Goal: Navigation & Orientation: Find specific page/section

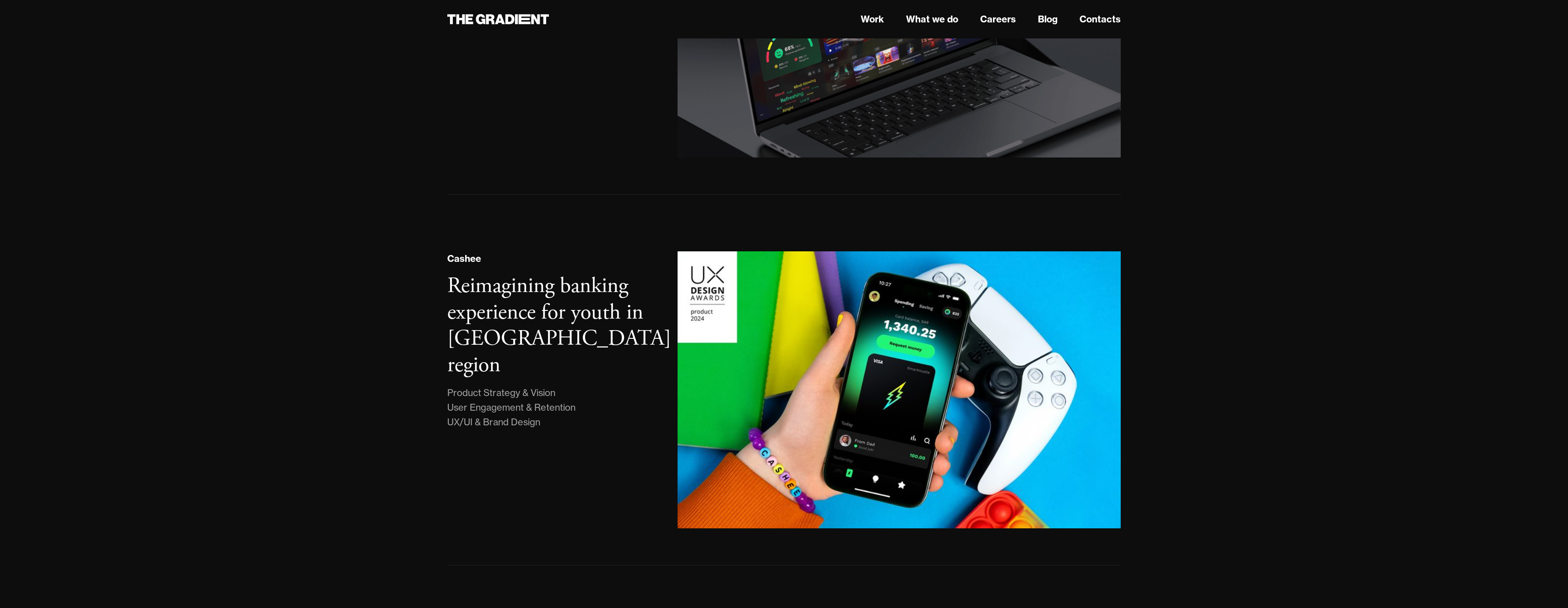
scroll to position [177, 0]
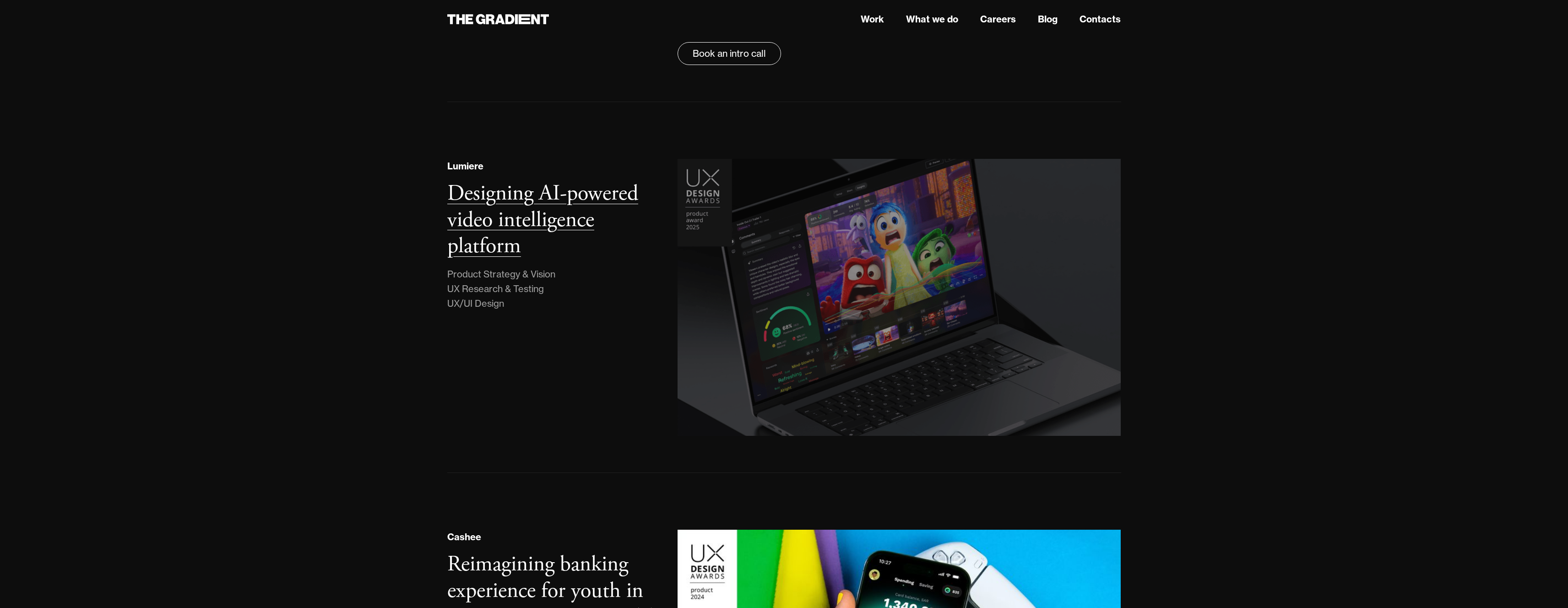
click at [1014, 285] on img at bounding box center [899, 298] width 452 height 283
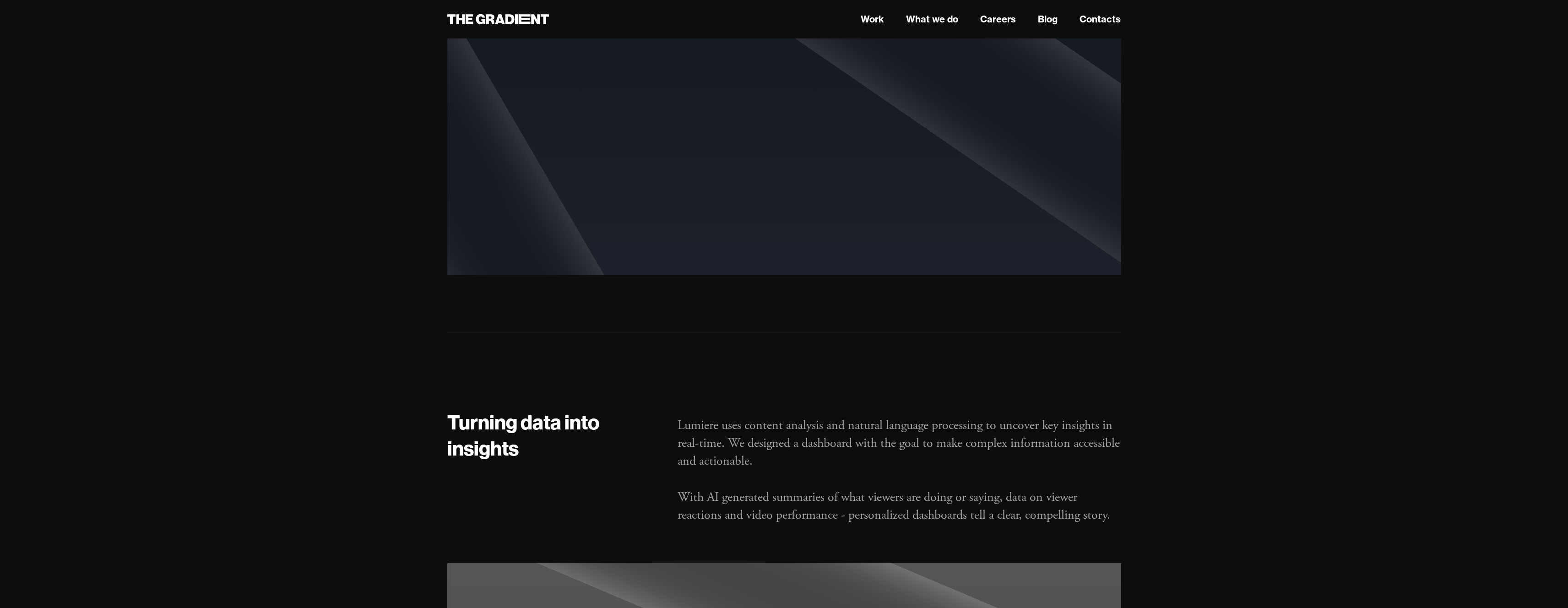
scroll to position [4256, 0]
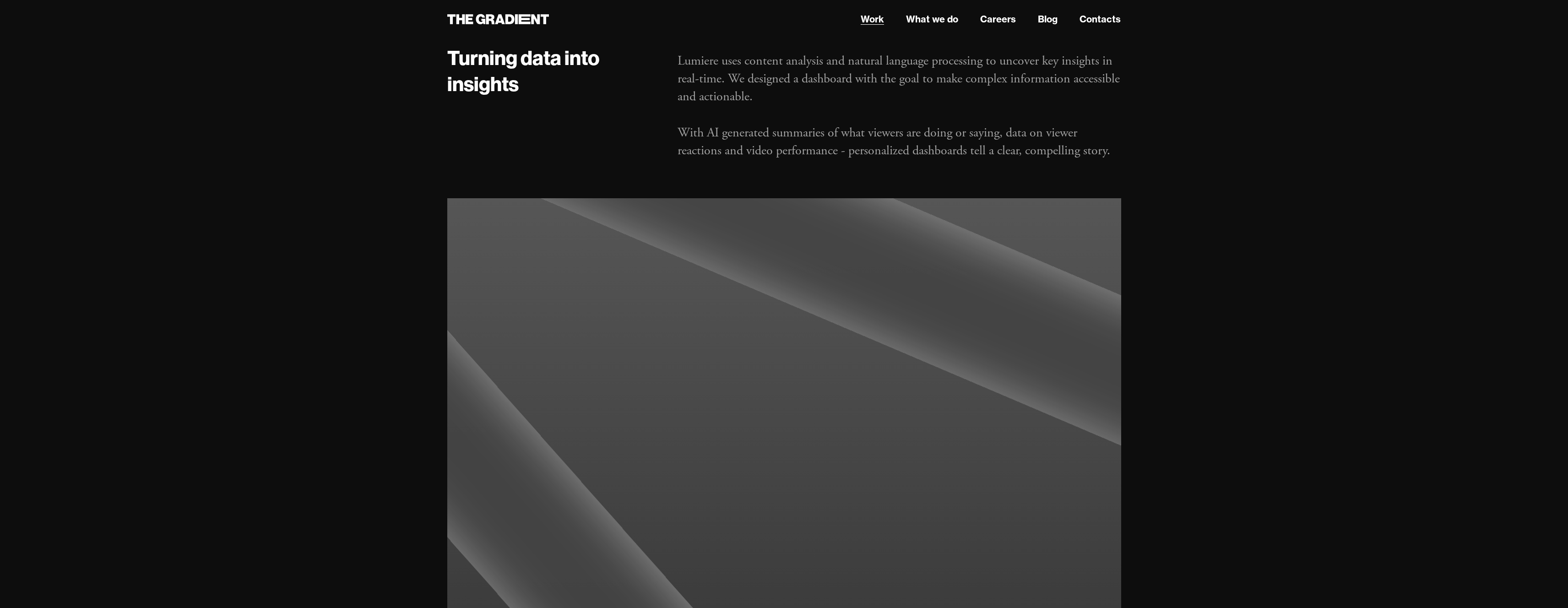
click at [880, 21] on link "Work" at bounding box center [872, 19] width 24 height 14
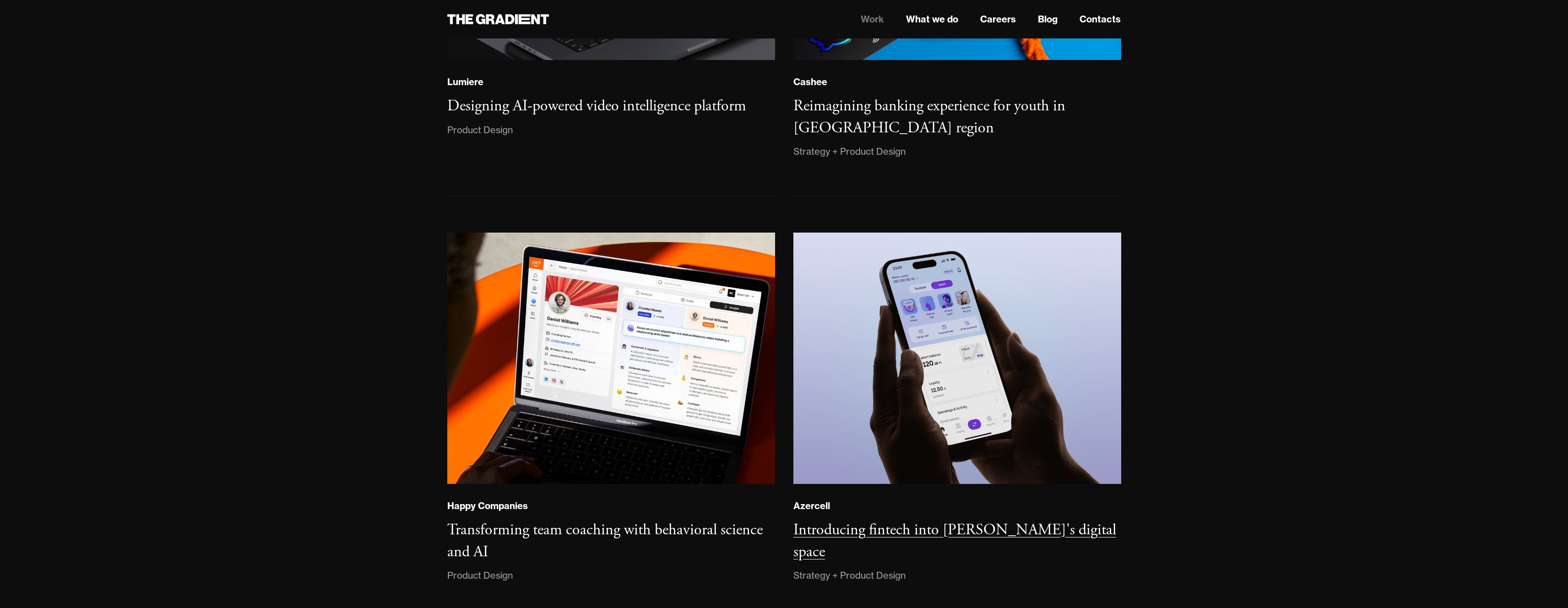
scroll to position [365, 0]
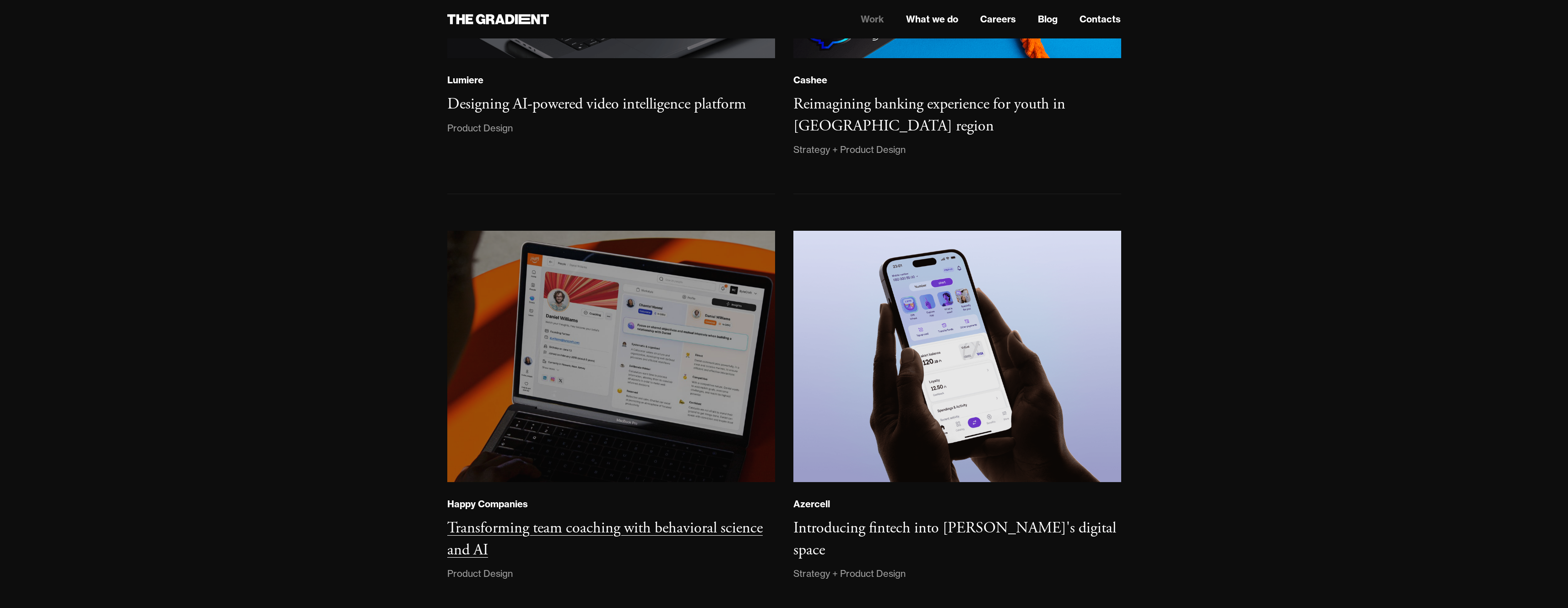
click at [629, 303] on img at bounding box center [610, 356] width 334 height 256
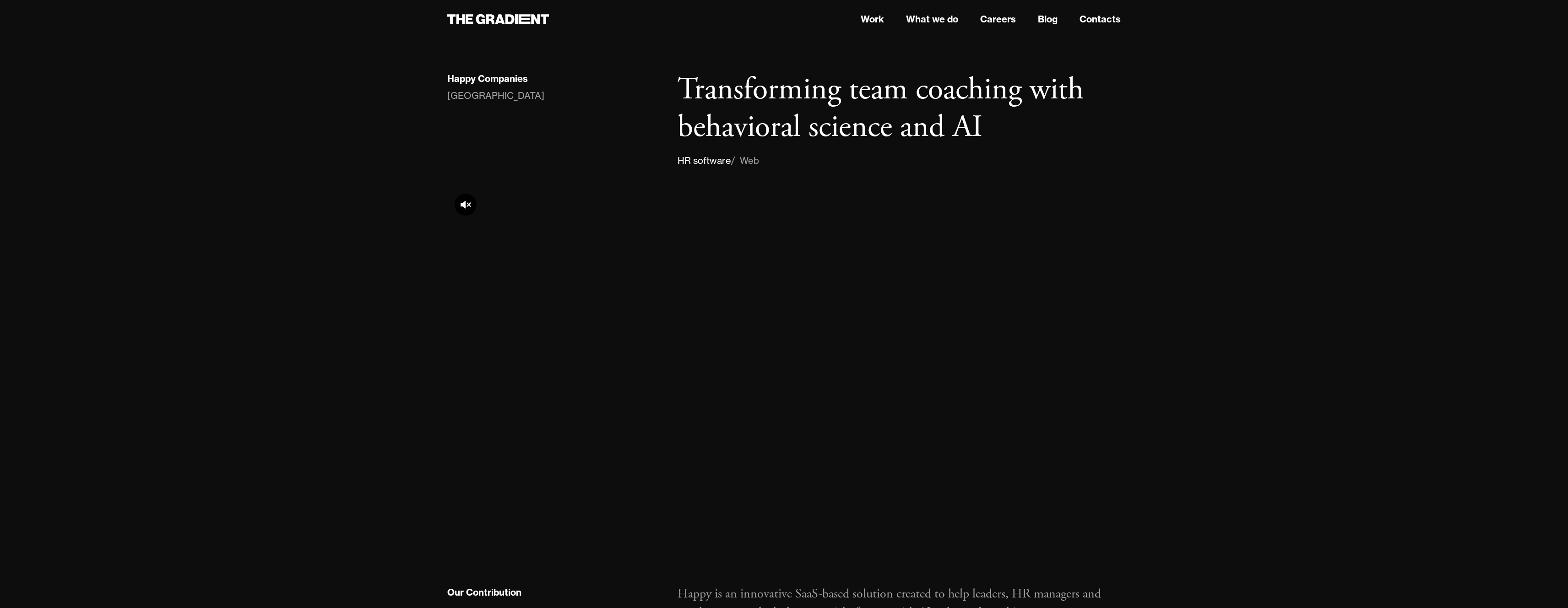
click at [470, 210] on div at bounding box center [465, 204] width 22 height 22
